Goal: Task Accomplishment & Management: Manage account settings

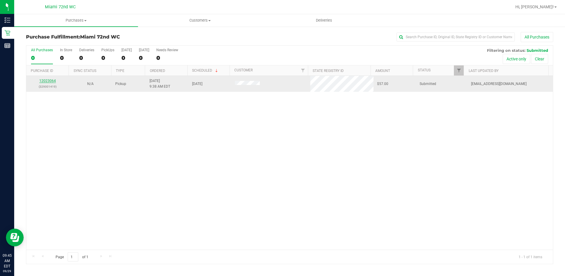
click at [49, 80] on link "12023064" at bounding box center [47, 81] width 17 height 4
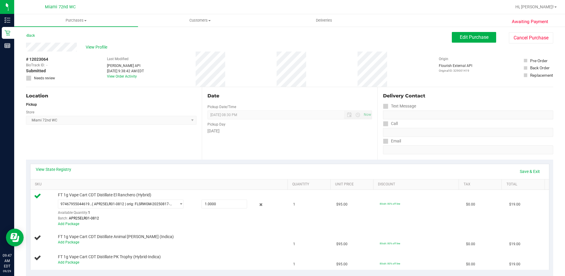
click at [332, 129] on div "[DATE]" at bounding box center [290, 131] width 165 height 6
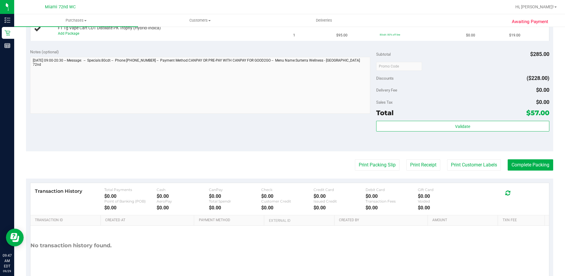
scroll to position [237, 0]
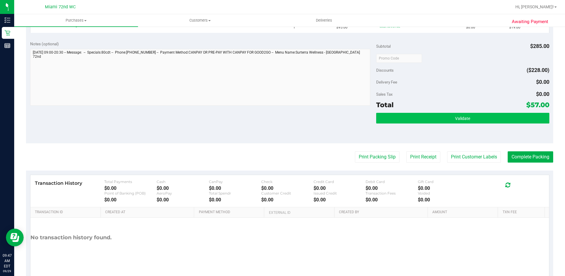
drag, startPoint x: 446, startPoint y: 130, endPoint x: 446, endPoint y: 122, distance: 8.3
click at [446, 129] on div "Validate" at bounding box center [462, 126] width 173 height 27
click at [446, 121] on button "Validate" at bounding box center [462, 118] width 173 height 11
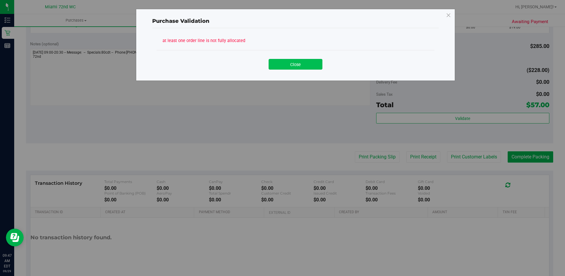
click at [297, 65] on button "Close" at bounding box center [296, 64] width 54 height 11
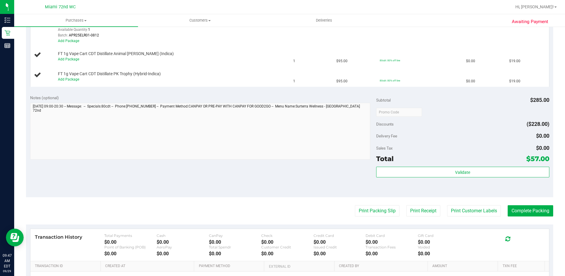
scroll to position [118, 0]
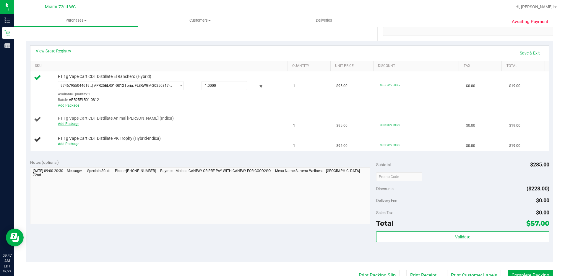
click at [76, 122] on link "Add Package" at bounding box center [68, 124] width 21 height 4
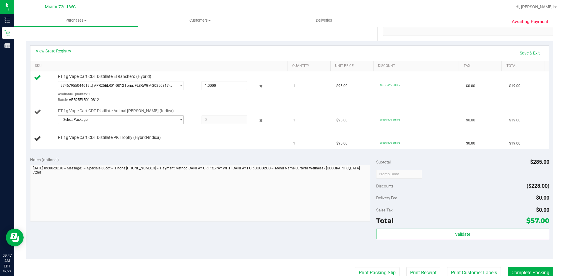
click at [179, 122] on span "select" at bounding box center [181, 119] width 4 height 5
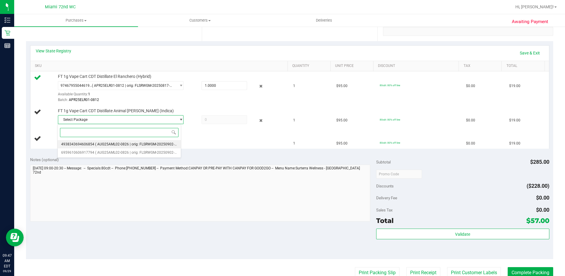
click at [131, 144] on span "( AUG25AML02-0826 | orig: FLSRWGM-20250902-612 )" at bounding box center [139, 144] width 88 height 4
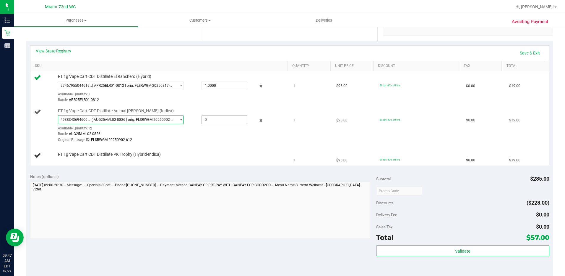
click at [219, 116] on span at bounding box center [225, 119] width 46 height 9
type input "1"
type input "1.0000"
click at [206, 137] on div "Original Package ID: FLSRWGM-20250902-612" at bounding box center [171, 140] width 227 height 6
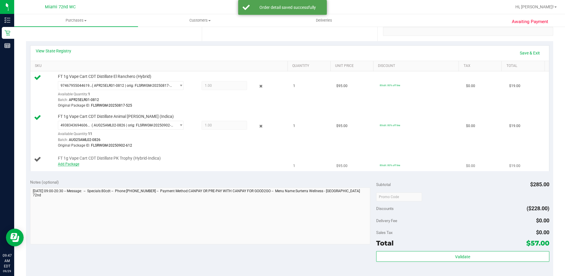
click at [63, 164] on link "Add Package" at bounding box center [68, 164] width 21 height 4
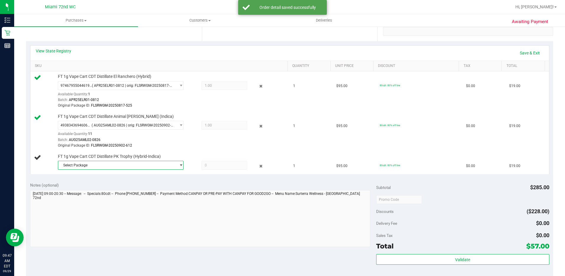
click at [106, 165] on span "Select Package" at bounding box center [117, 165] width 118 height 8
click at [135, 194] on div "Select Package 3581446305242844 ( AUG25PKT01-0828 | orig: FLSRWGM-20250904-1013…" at bounding box center [119, 181] width 124 height 25
click at [139, 188] on span "( AUG25PKT01-0828 | orig: FLSRWGM-20250904-1013 )" at bounding box center [139, 190] width 89 height 4
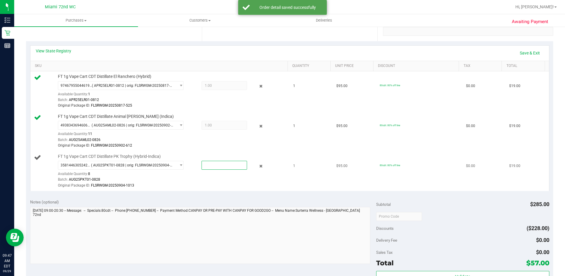
click at [207, 167] on span at bounding box center [225, 165] width 46 height 9
type input "1"
type input "1.0000"
click at [214, 151] on td "FT 1g Vape Cart CDT Distillate PK Trophy (Hybrid-Indica) 3581446305242844 ( AUG…" at bounding box center [160, 171] width 260 height 40
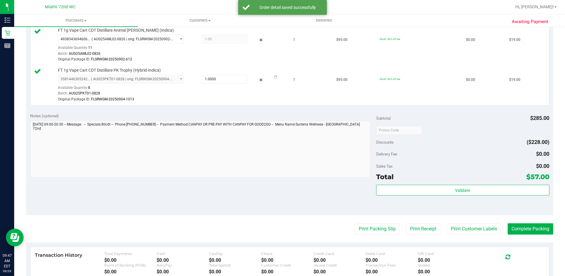
scroll to position [293, 0]
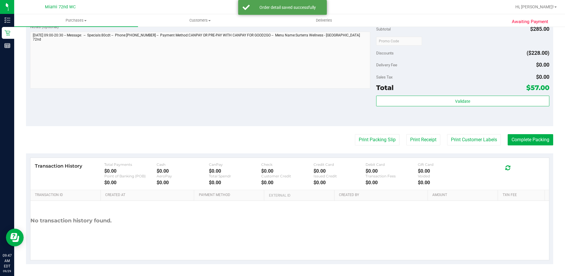
click at [444, 94] on div "Subtotal $285.00 Discounts ($228.00) Delivery Fee $0.00 Sales Tax $0.00 Total $…" at bounding box center [462, 73] width 173 height 98
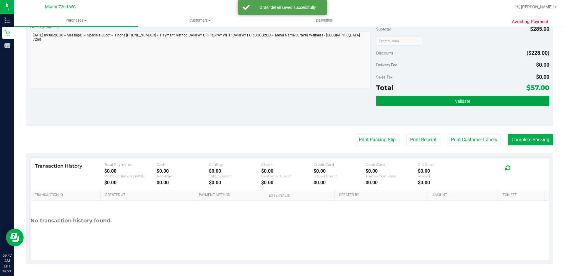
click at [426, 99] on button "Validate" at bounding box center [462, 101] width 173 height 11
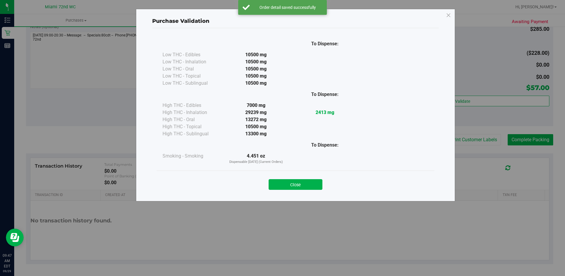
click at [302, 191] on div "Close" at bounding box center [296, 182] width 278 height 24
click at [305, 186] on button "Close" at bounding box center [296, 184] width 54 height 11
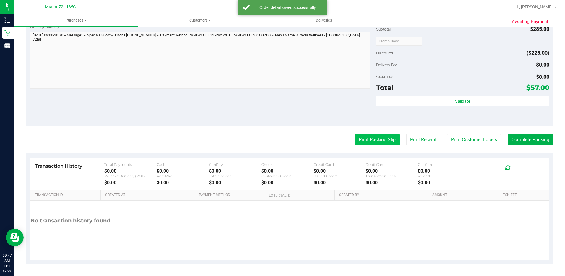
click at [358, 140] on button "Print Packing Slip" at bounding box center [377, 139] width 45 height 11
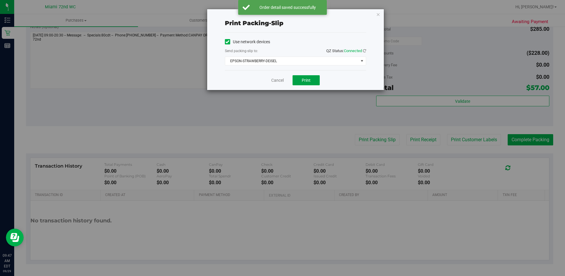
click at [311, 83] on button "Print" at bounding box center [306, 80] width 27 height 10
click at [378, 15] on icon "button" at bounding box center [378, 14] width 4 height 7
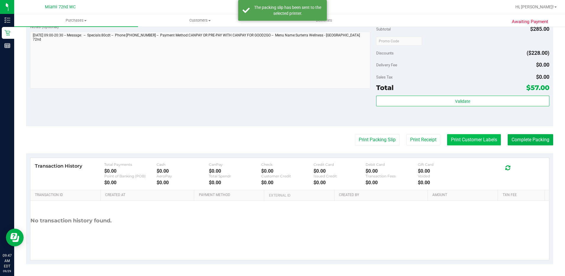
click at [462, 139] on button "Print Customer Labels" at bounding box center [474, 139] width 54 height 11
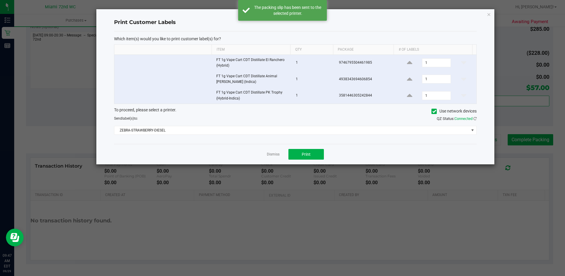
click at [317, 163] on div "Dismiss Print" at bounding box center [295, 154] width 363 height 20
click at [317, 158] on button "Print" at bounding box center [306, 154] width 35 height 11
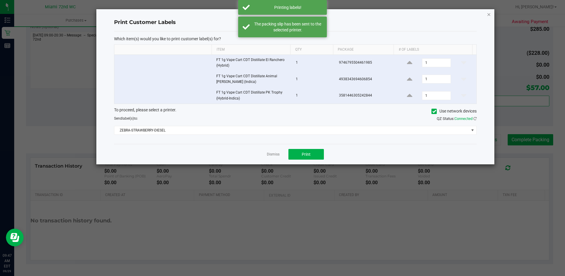
click at [487, 13] on icon "button" at bounding box center [489, 14] width 4 height 7
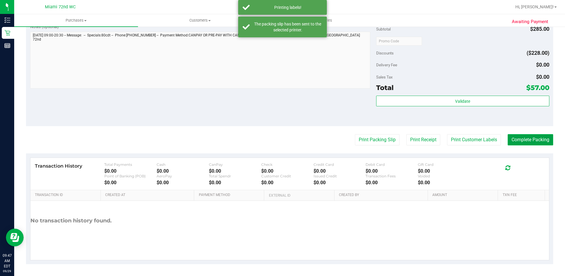
click at [520, 134] on button "Complete Packing" at bounding box center [531, 139] width 46 height 11
